Goal: Task Accomplishment & Management: Use online tool/utility

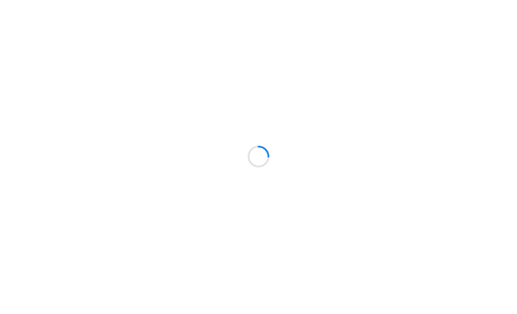
scroll to position [0, 0]
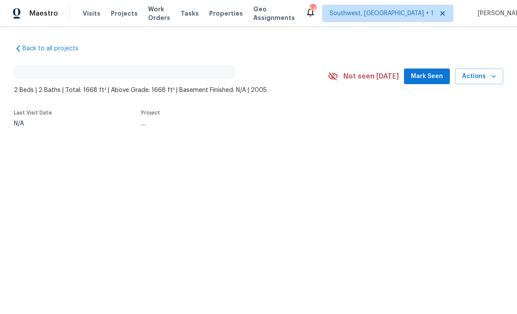
click at [112, 13] on span "Projects" at bounding box center [124, 14] width 27 height 9
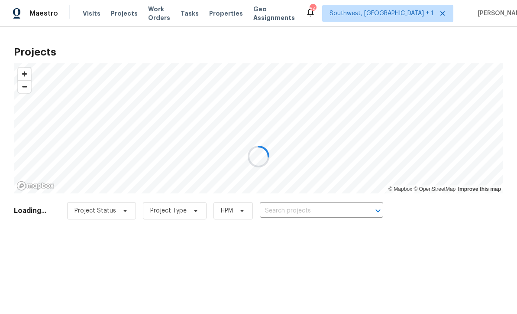
click at [333, 211] on div at bounding box center [258, 157] width 517 height 314
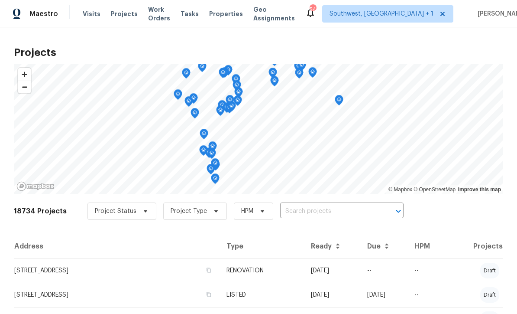
click at [341, 210] on input "text" at bounding box center [329, 210] width 99 height 13
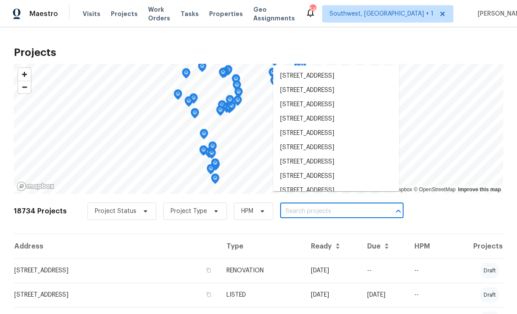
scroll to position [0, 0]
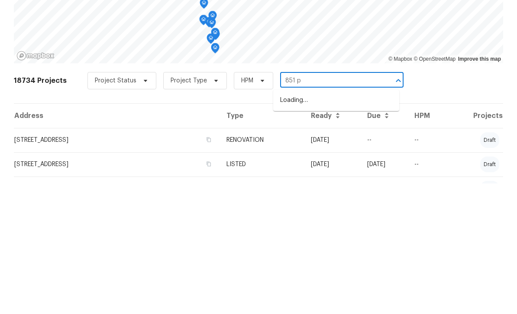
type input "851 pl"
click at [341, 224] on li "[STREET_ADDRESS]" at bounding box center [336, 231] width 126 height 14
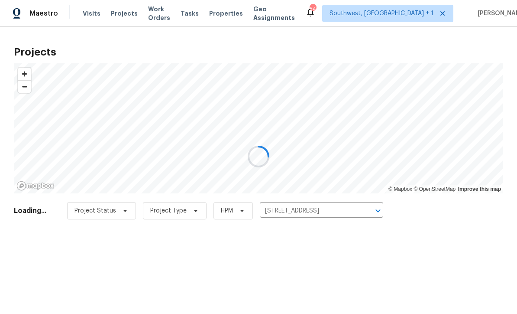
scroll to position [0, 0]
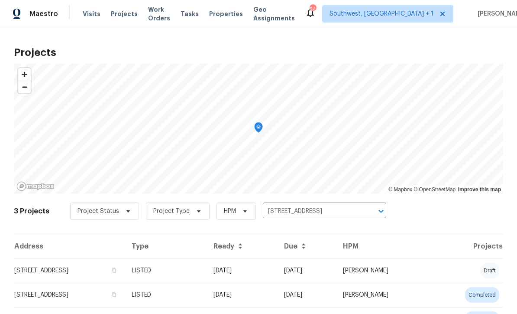
click at [310, 269] on td "[DATE]" at bounding box center [306, 270] width 59 height 24
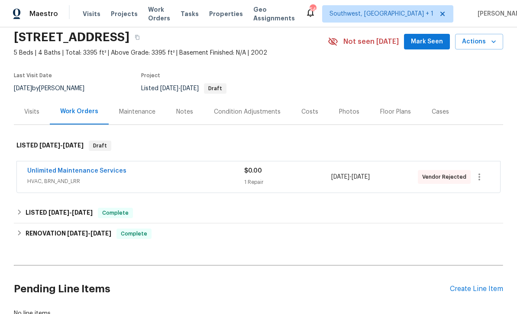
scroll to position [57, 0]
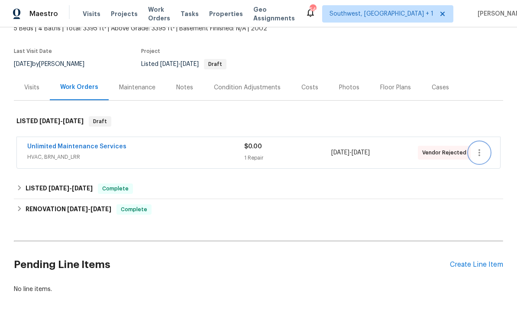
click at [482, 152] on icon "button" at bounding box center [479, 152] width 10 height 10
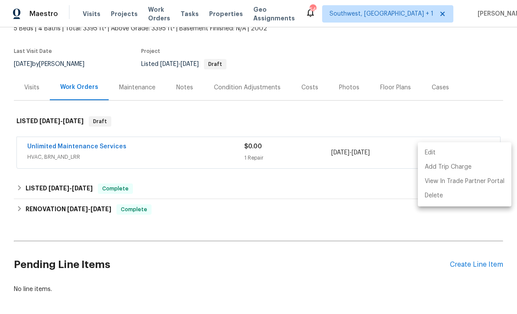
click at [434, 153] on li "Edit" at bounding box center [465, 153] width 94 height 14
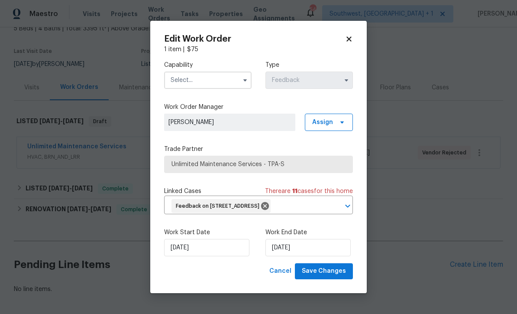
click at [210, 88] on input "text" at bounding box center [208, 79] width 88 height 17
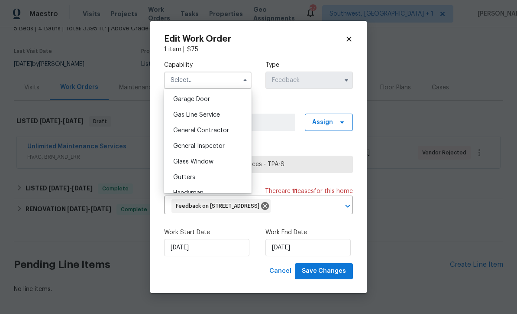
scroll to position [381, 0]
click at [231, 130] on div "General Contractor" at bounding box center [207, 132] width 83 height 16
type input "General Contractor"
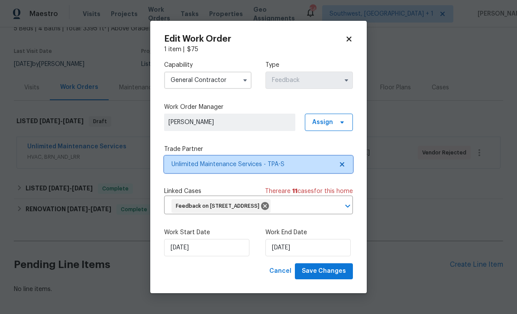
click at [312, 165] on span "Unlimited Maintenance Services - TPA-S" at bounding box center [253, 164] width 162 height 9
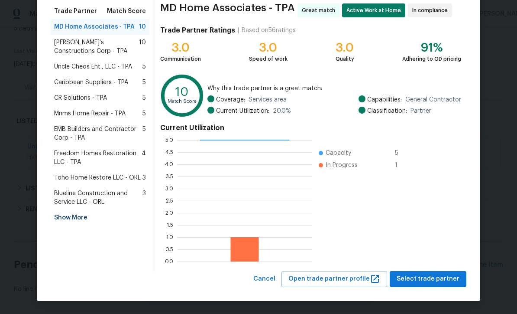
scroll to position [68, 0]
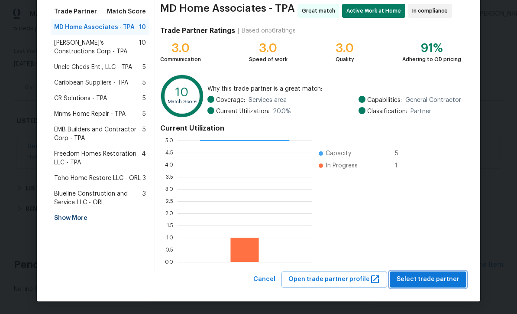
click at [435, 282] on span "Select trade partner" at bounding box center [428, 279] width 63 height 11
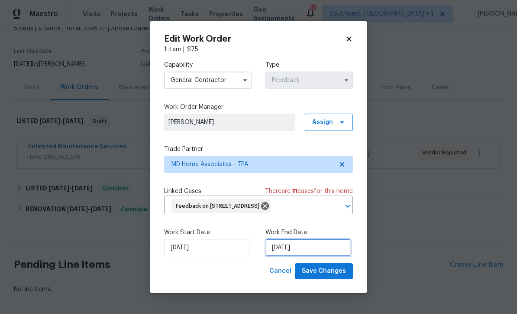
click at [327, 249] on input "[DATE]" at bounding box center [308, 247] width 85 height 17
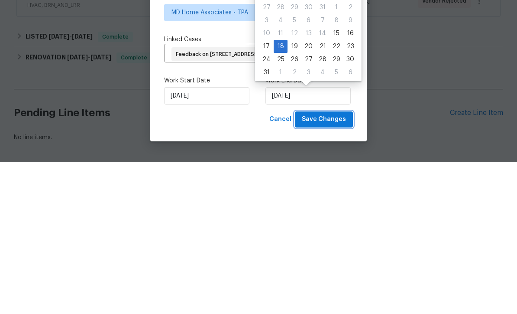
click at [331, 266] on span "Save Changes" at bounding box center [324, 271] width 44 height 11
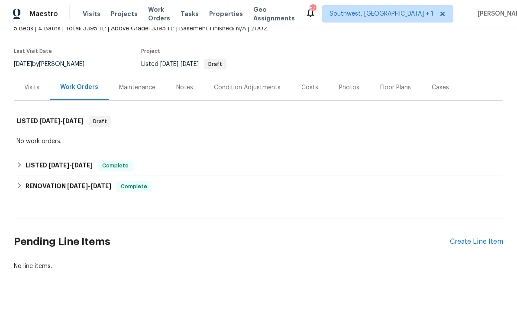
scroll to position [43, 0]
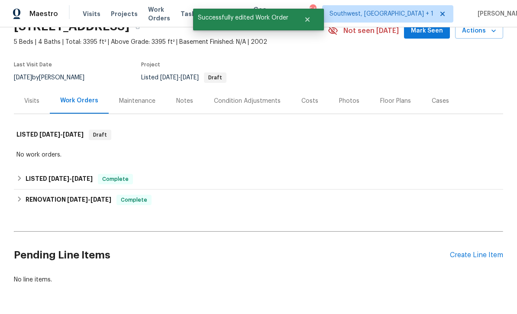
click at [480, 251] on div "Create Line Item" at bounding box center [476, 255] width 53 height 8
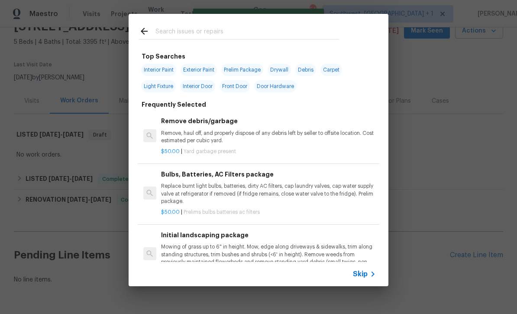
click at [363, 278] on span "Skip" at bounding box center [360, 273] width 15 height 9
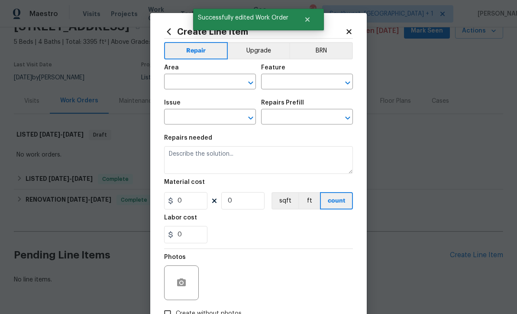
click at [211, 77] on input "text" at bounding box center [198, 82] width 68 height 13
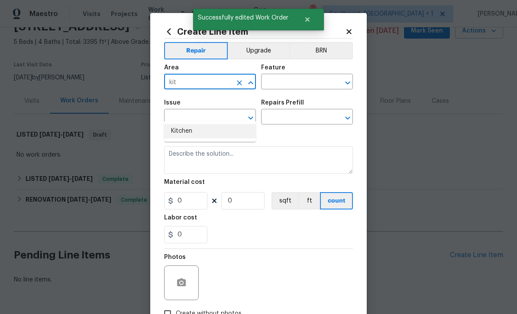
click at [191, 124] on li "Kitchen" at bounding box center [210, 131] width 92 height 14
type input "Kitchen"
click at [293, 83] on input "text" at bounding box center [295, 82] width 68 height 13
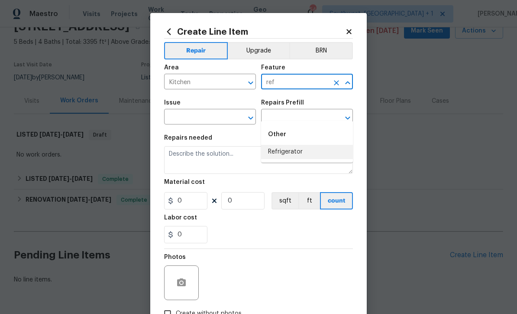
click at [293, 145] on li "Refrigerator" at bounding box center [307, 152] width 92 height 14
type input "Refrigerator"
click at [224, 119] on input "text" at bounding box center [198, 117] width 68 height 13
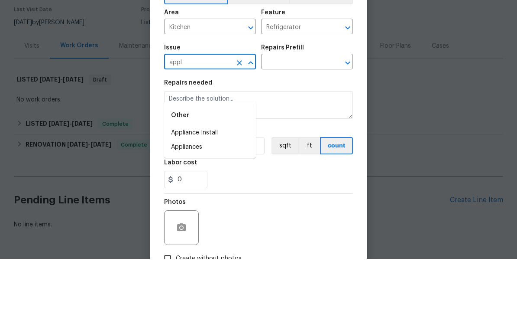
click at [188, 195] on li "Appliances" at bounding box center [210, 202] width 92 height 14
type input "Appliances"
click at [314, 111] on input "text" at bounding box center [295, 117] width 68 height 13
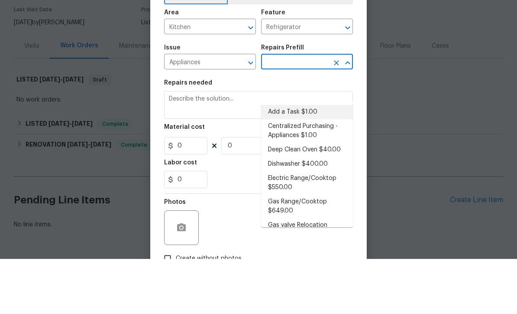
click at [307, 160] on li "Add a Task $1.00" at bounding box center [307, 167] width 92 height 14
type input "Add a Task $1.00"
type input "Appliances"
type textarea "HPM to detail"
type input "1"
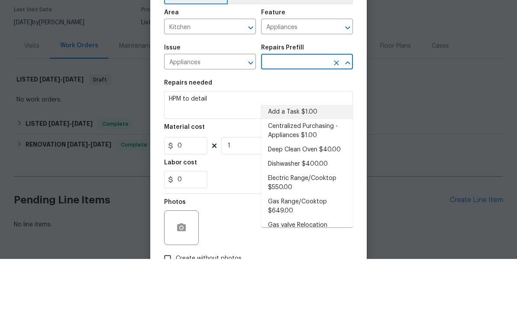
type input "Add a Task $1.00"
type input "1"
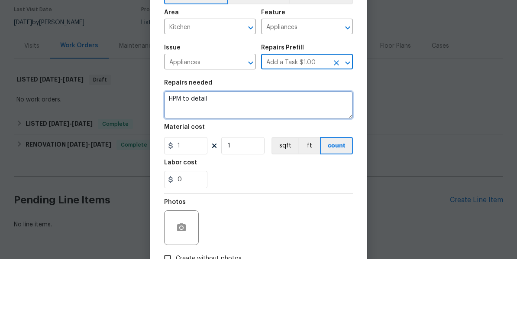
click at [250, 146] on textarea "HPM to detail" at bounding box center [258, 160] width 189 height 28
type textarea "H"
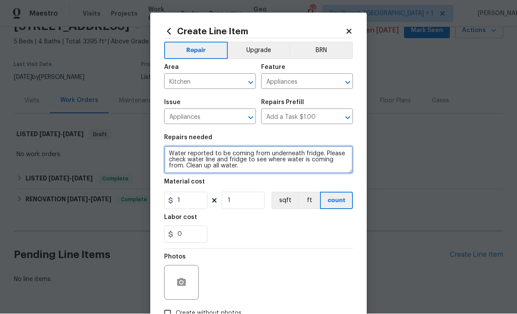
type textarea "Water reported to be coming from underneath fridge. Please check water line and…"
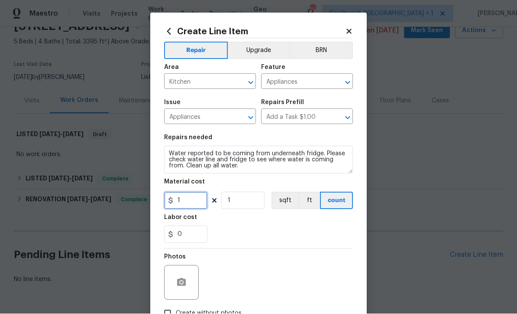
click at [201, 204] on input "1" at bounding box center [185, 200] width 43 height 17
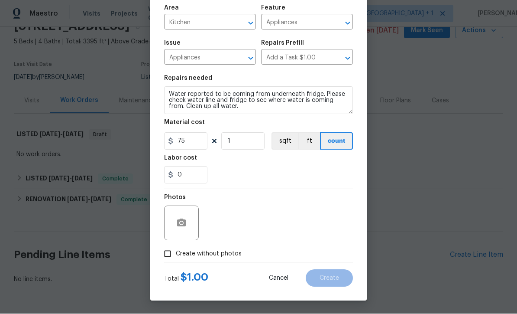
scroll to position [61, 0]
type input "75"
click at [167, 260] on input "Create without photos" at bounding box center [167, 254] width 16 height 16
checkbox input "true"
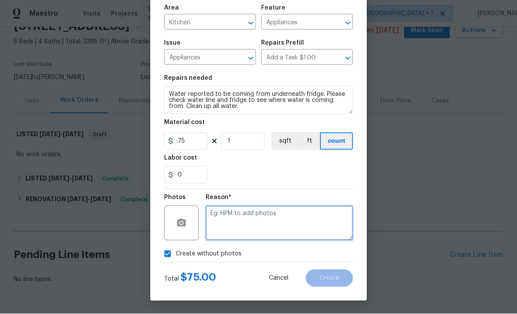
click at [253, 227] on textarea at bounding box center [279, 223] width 147 height 35
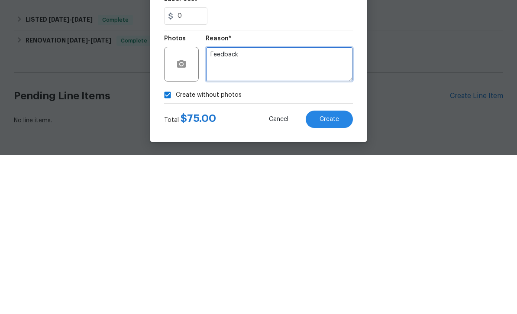
type textarea "Feedback"
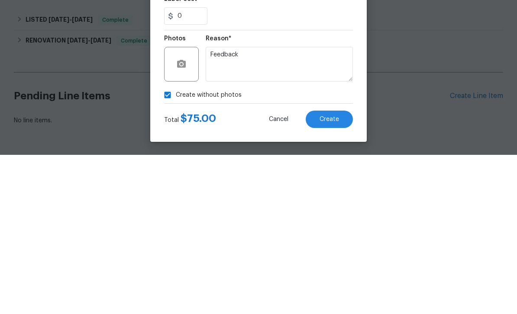
click at [328, 275] on span "Create" at bounding box center [329, 278] width 19 height 6
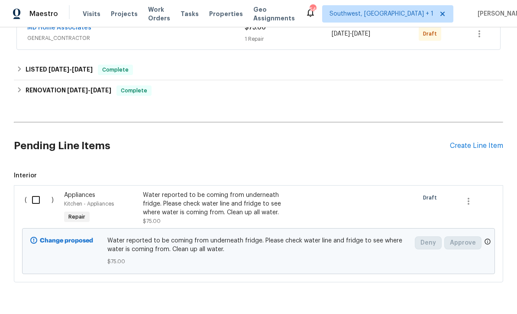
scroll to position [174, 0]
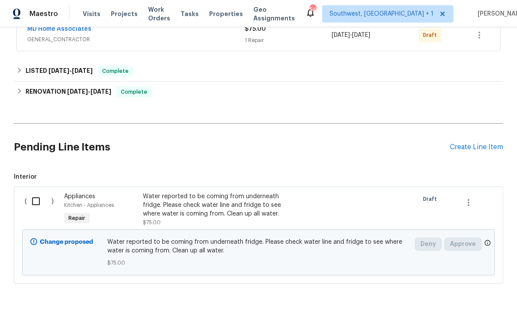
click at [32, 201] on input "checkbox" at bounding box center [39, 201] width 25 height 18
checkbox input "true"
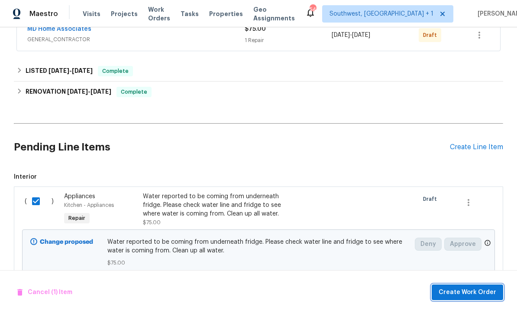
click at [458, 295] on span "Create Work Order" at bounding box center [468, 292] width 58 height 11
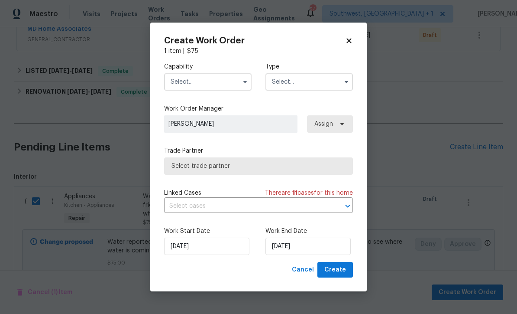
click at [197, 81] on input "text" at bounding box center [208, 81] width 88 height 17
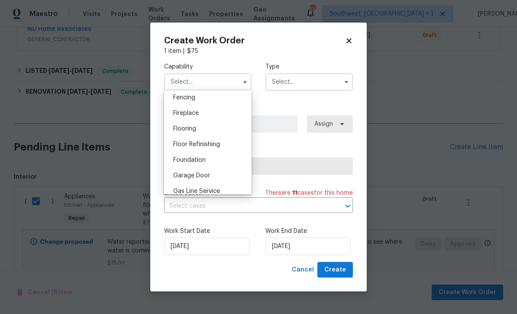
scroll to position [365, 0]
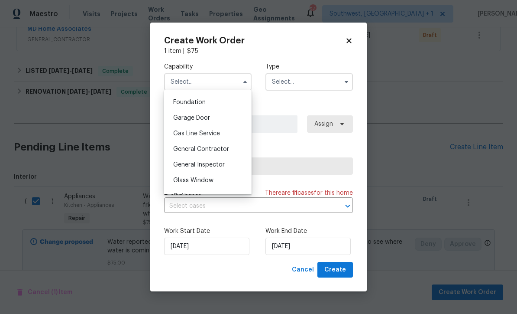
click at [226, 151] on span "General Contractor" at bounding box center [201, 149] width 56 height 6
type input "General Contractor"
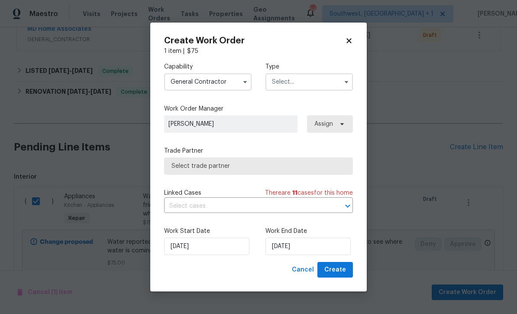
click at [315, 80] on input "text" at bounding box center [310, 81] width 88 height 17
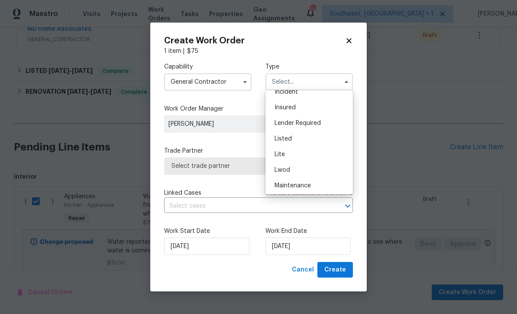
scroll to position [54, 0]
click at [289, 142] on span "Listed" at bounding box center [283, 140] width 17 height 6
type input "Listed"
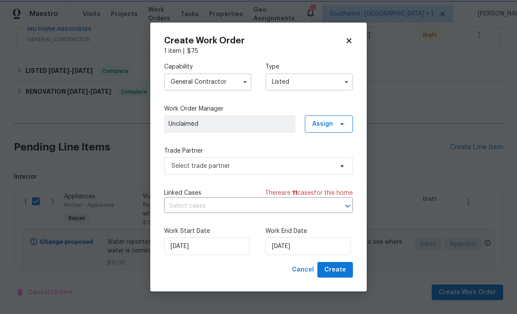
scroll to position [0, 0]
click at [334, 124] on span "Assign" at bounding box center [329, 123] width 48 height 17
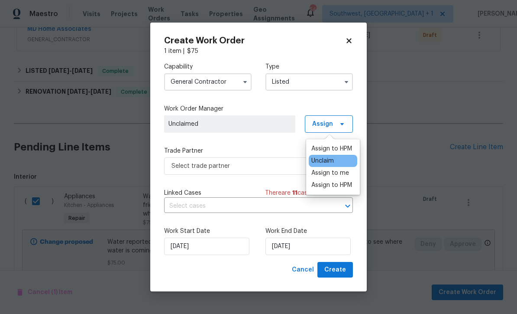
click at [342, 170] on div "Assign to me" at bounding box center [330, 173] width 38 height 9
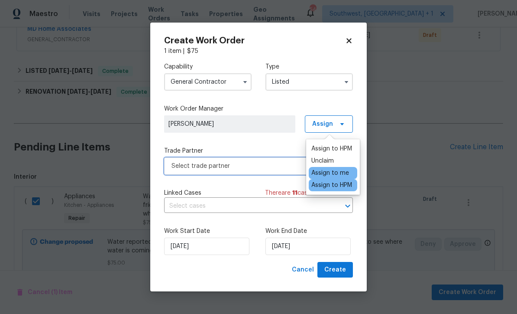
click at [261, 167] on span "Select trade partner" at bounding box center [253, 166] width 162 height 9
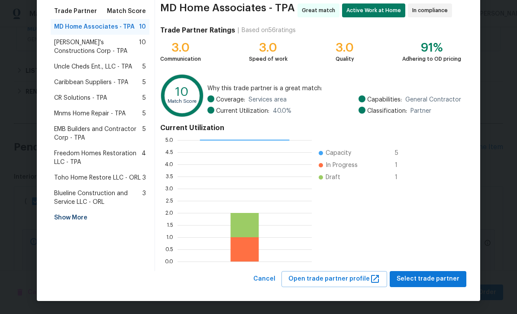
scroll to position [68, 0]
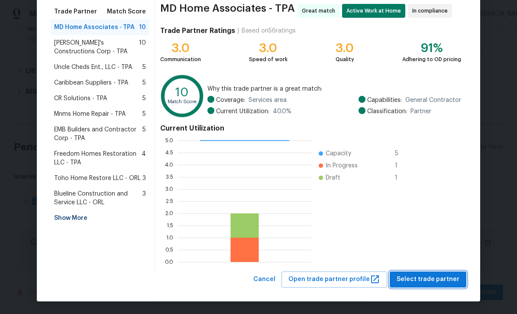
click at [435, 279] on span "Select trade partner" at bounding box center [428, 279] width 63 height 11
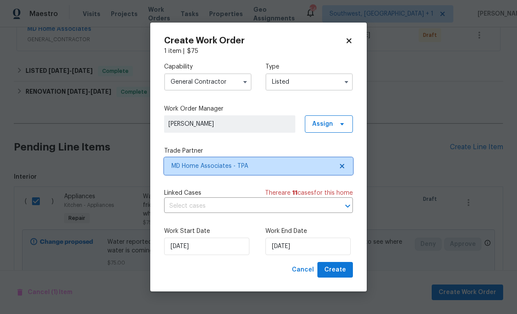
scroll to position [0, 0]
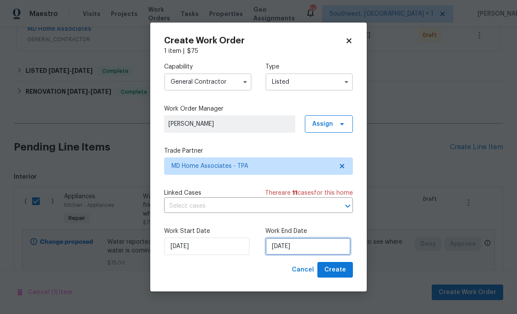
click at [321, 248] on input "[DATE]" at bounding box center [308, 245] width 85 height 17
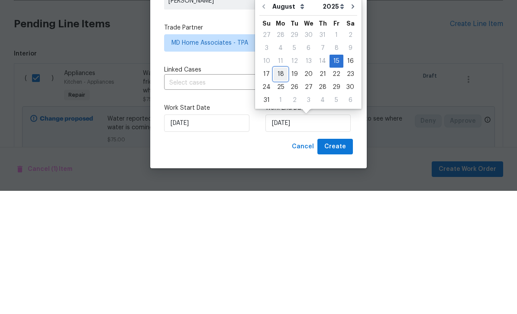
click at [281, 191] on div "18" at bounding box center [281, 197] width 14 height 12
type input "[DATE]"
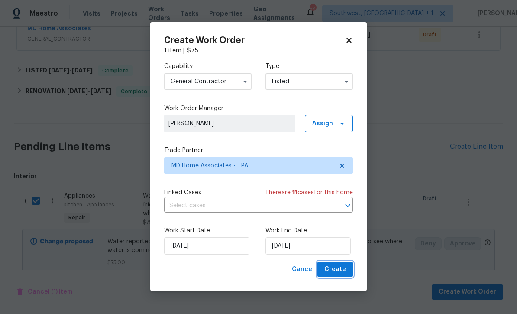
click at [341, 274] on span "Create" at bounding box center [335, 269] width 22 height 11
checkbox input "false"
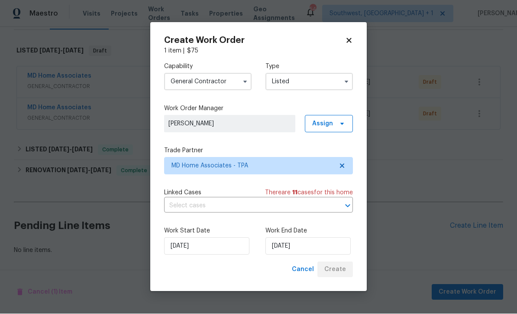
scroll to position [98, 0]
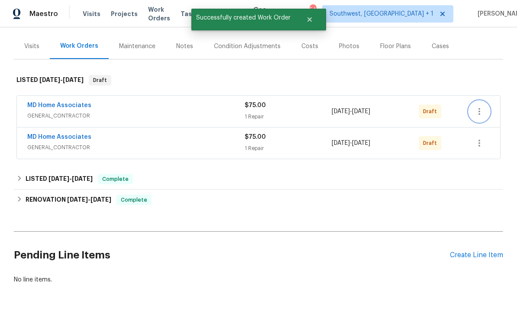
click at [485, 101] on button "button" at bounding box center [479, 111] width 21 height 21
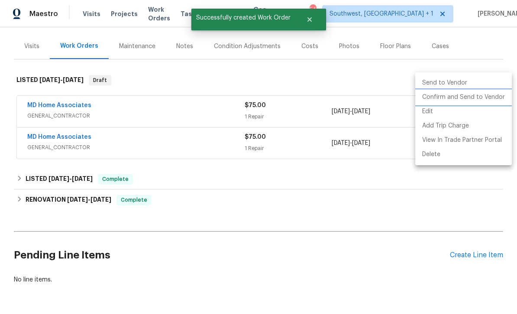
click at [474, 98] on li "Confirm and Send to Vendor" at bounding box center [463, 97] width 97 height 14
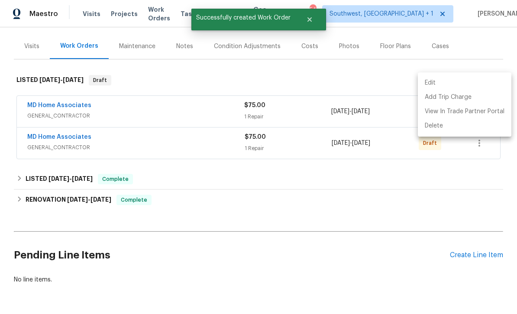
click at [436, 181] on div at bounding box center [258, 157] width 517 height 314
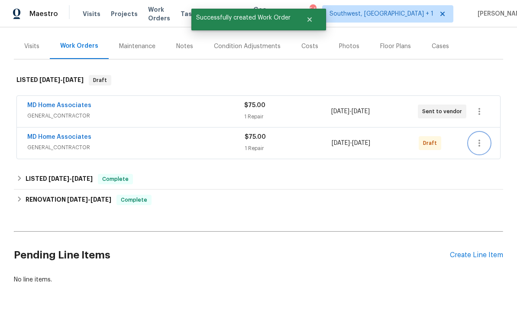
click at [480, 140] on icon "button" at bounding box center [480, 143] width 2 height 7
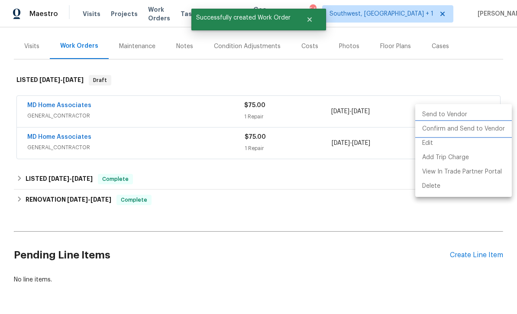
click at [475, 127] on li "Confirm and Send to Vendor" at bounding box center [463, 129] width 97 height 14
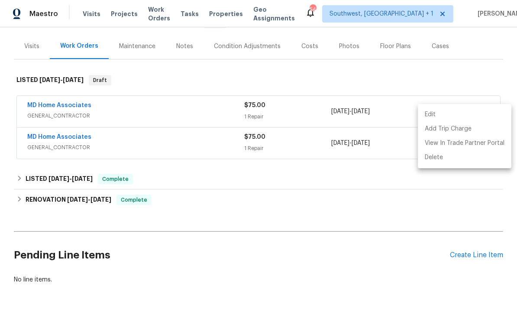
click at [379, 265] on div at bounding box center [258, 157] width 517 height 314
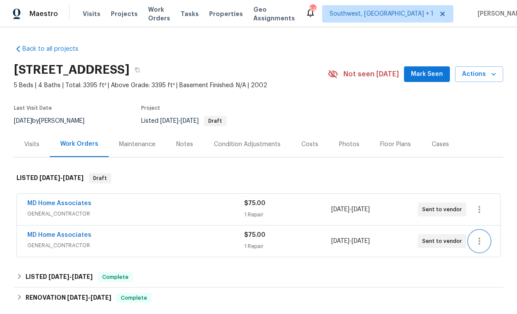
scroll to position [28, 0]
